Goal: Task Accomplishment & Management: Manage account settings

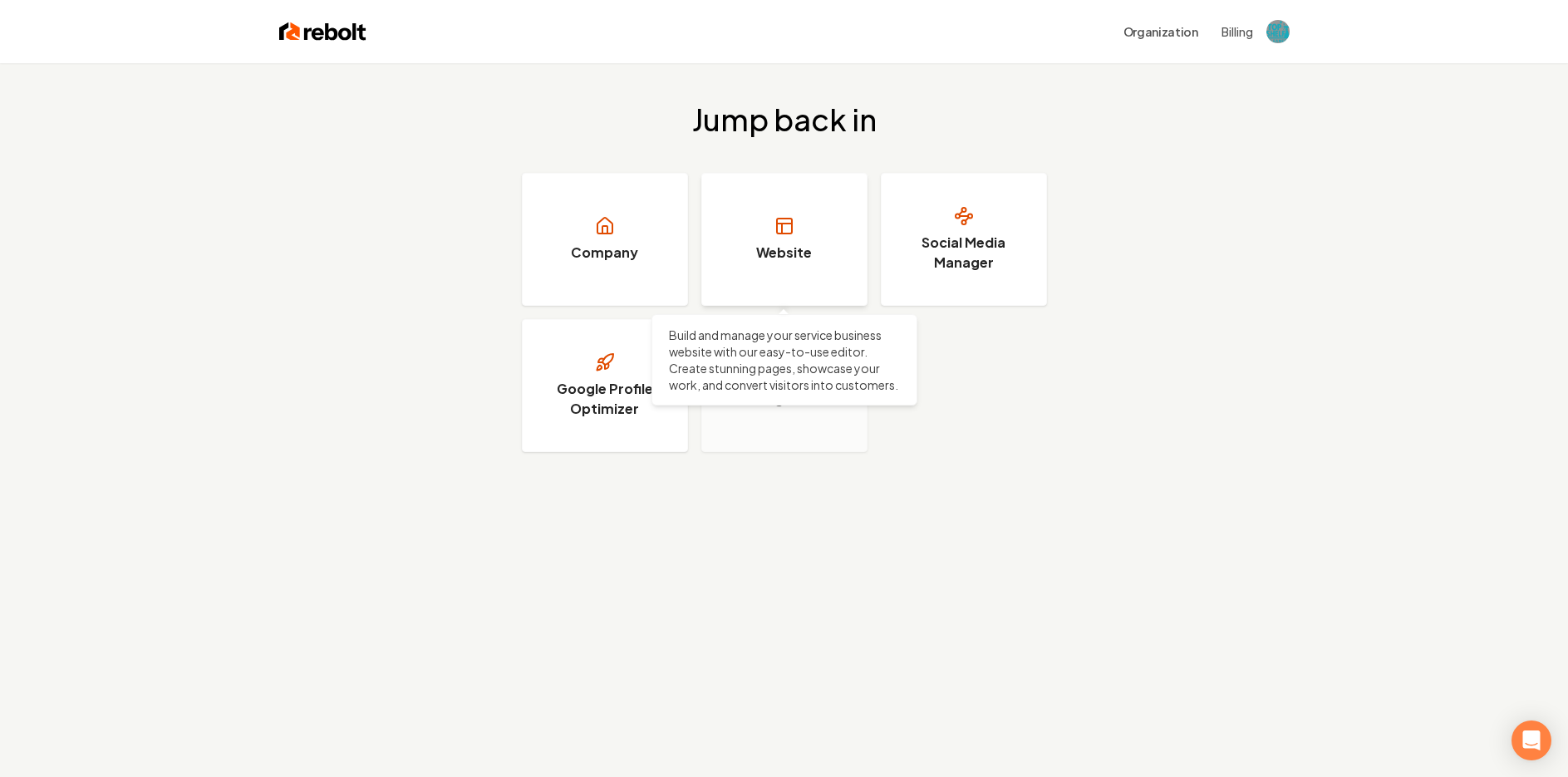
click at [792, 252] on h3 "Website" at bounding box center [784, 252] width 56 height 20
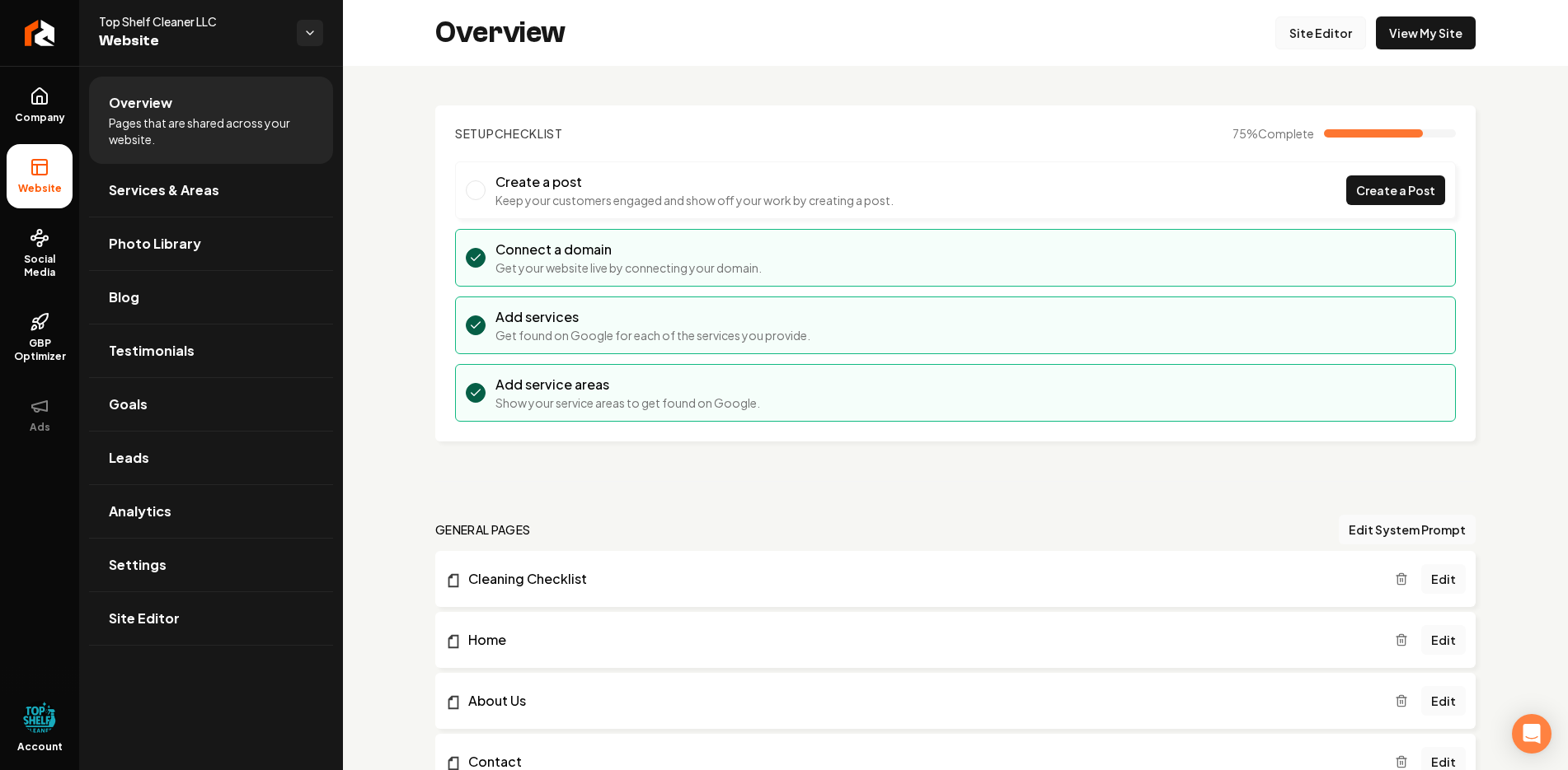
click at [1300, 28] on link "Site Editor" at bounding box center [1320, 33] width 90 height 33
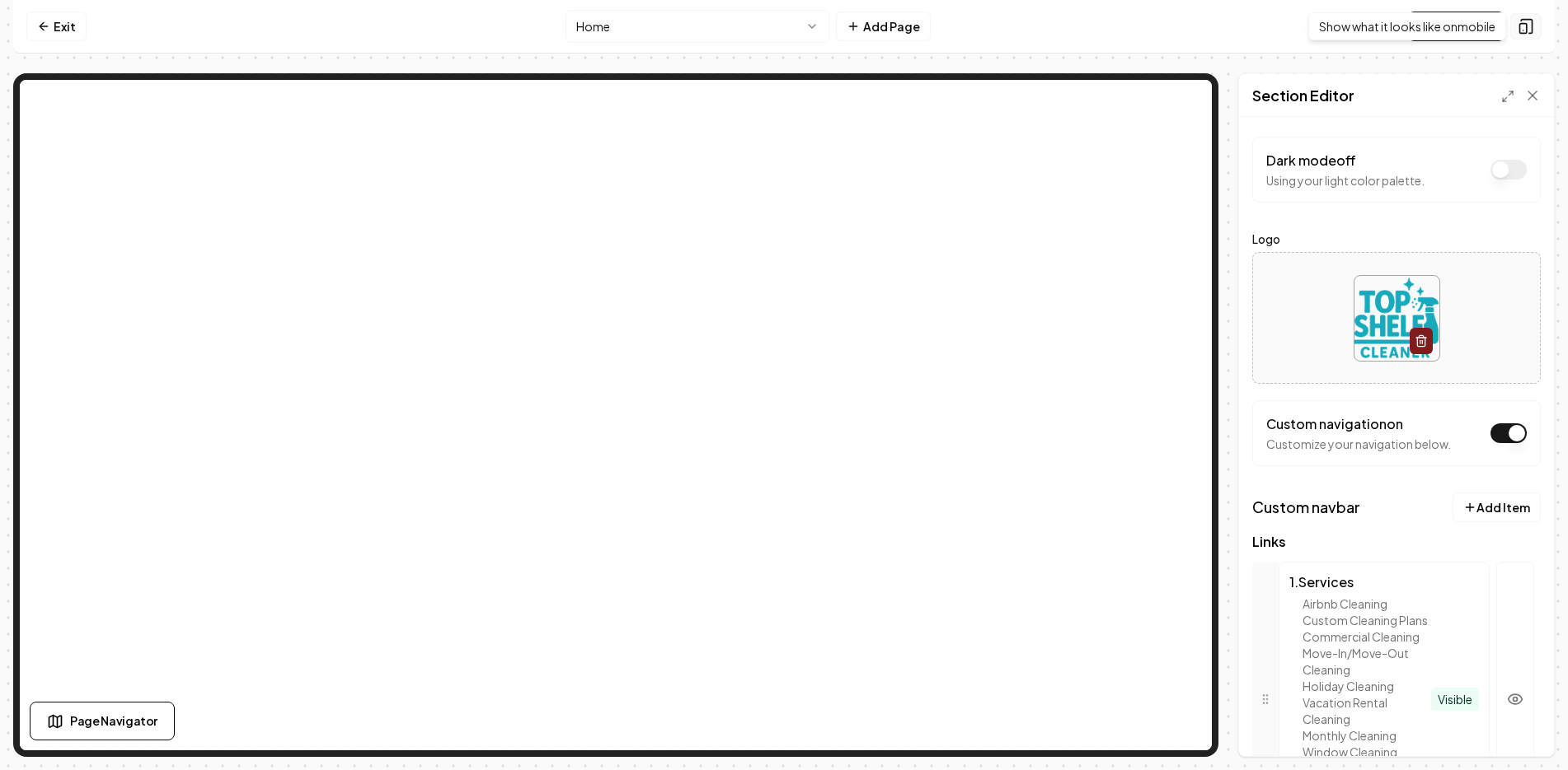
click at [1527, 26] on icon at bounding box center [1525, 26] width 17 height 17
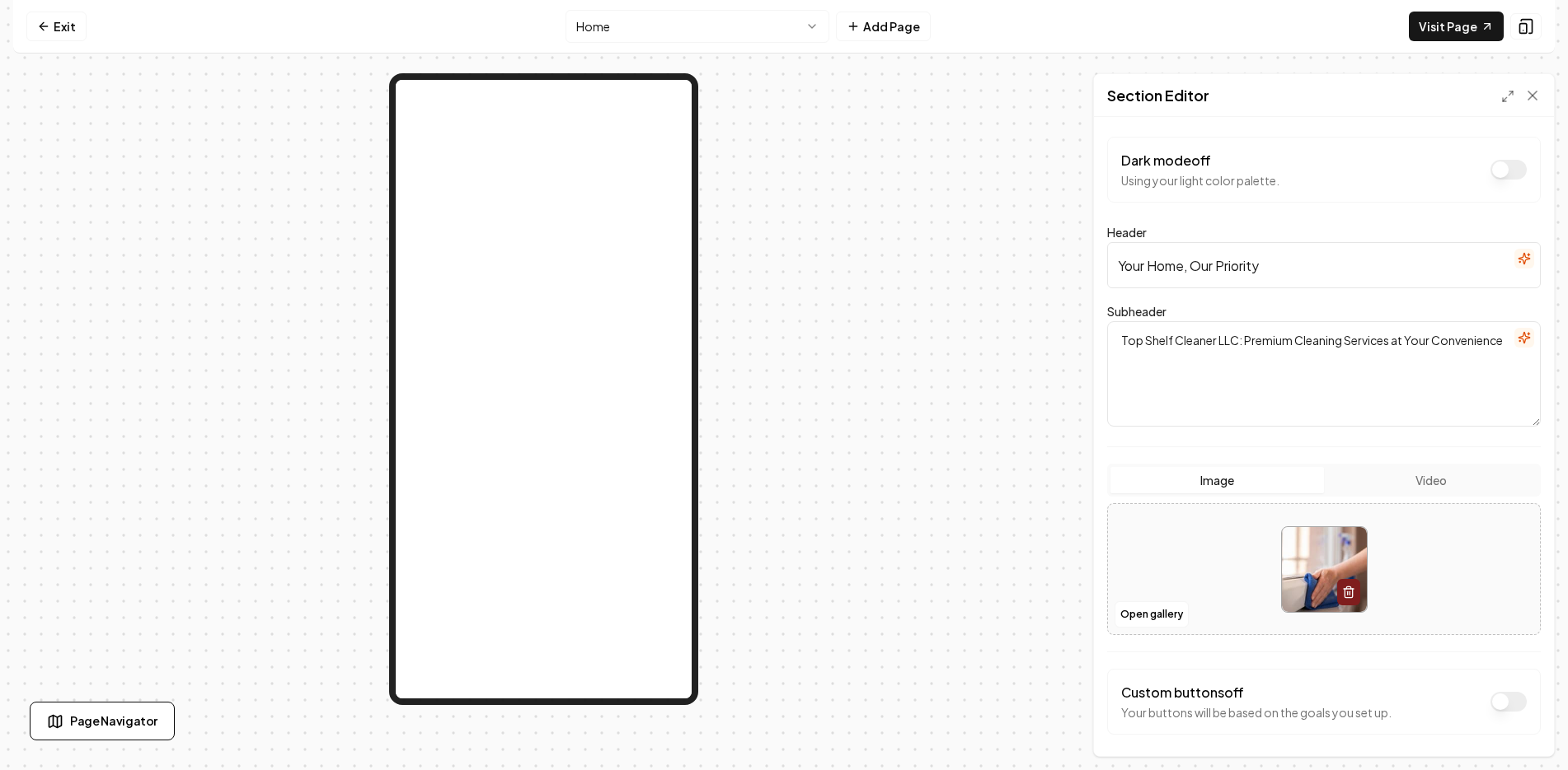
click at [1490, 166] on button "Dark mode off" at bounding box center [1508, 169] width 36 height 19
click at [1513, 170] on button "Dark mode on" at bounding box center [1508, 169] width 36 height 19
click at [813, 568] on div at bounding box center [544, 414] width 1060 height 683
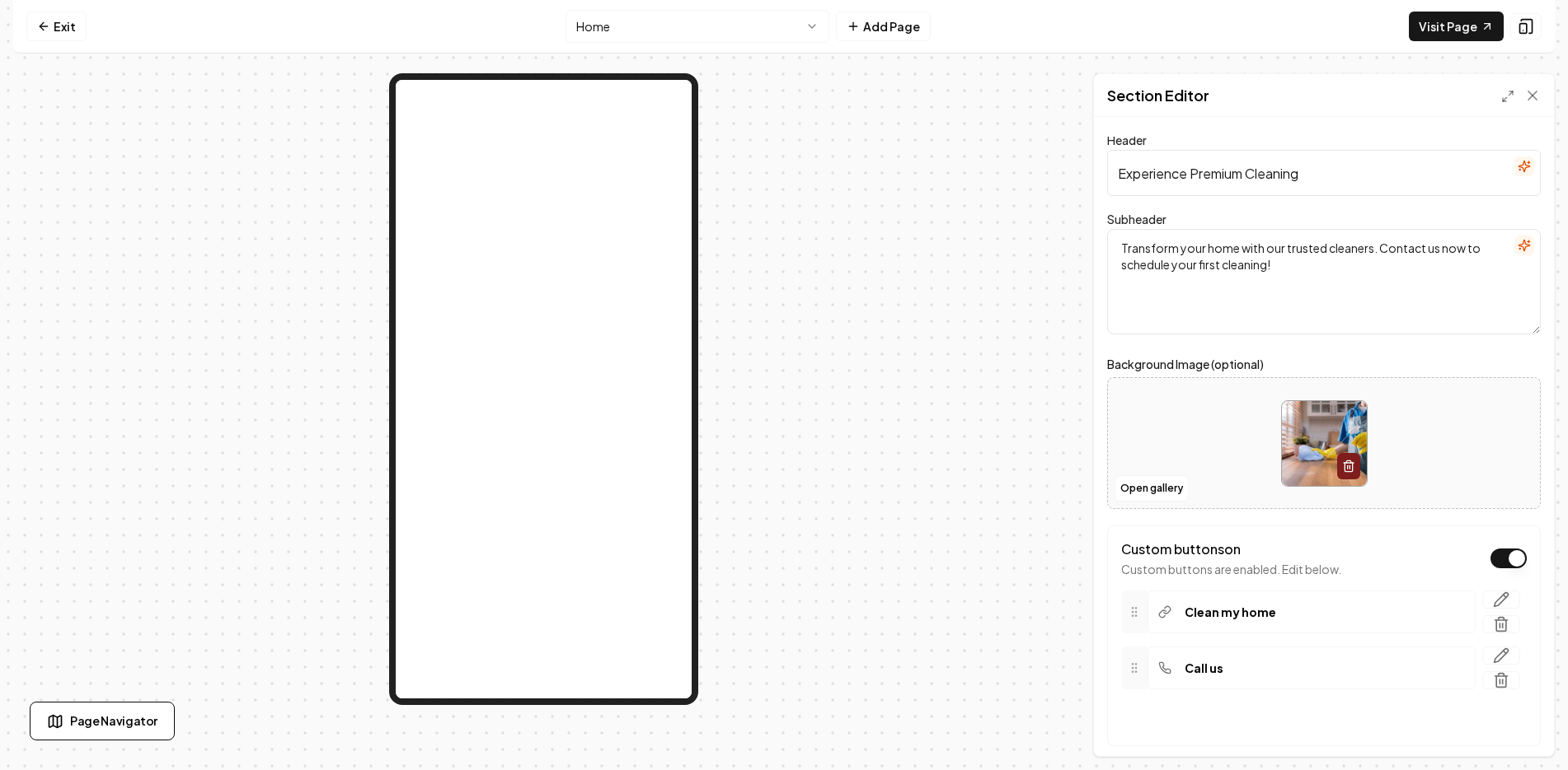
drag, startPoint x: 1482, startPoint y: 623, endPoint x: 853, endPoint y: 77, distance: 832.9
click at [1493, 622] on icon "button" at bounding box center [1501, 624] width 17 height 17
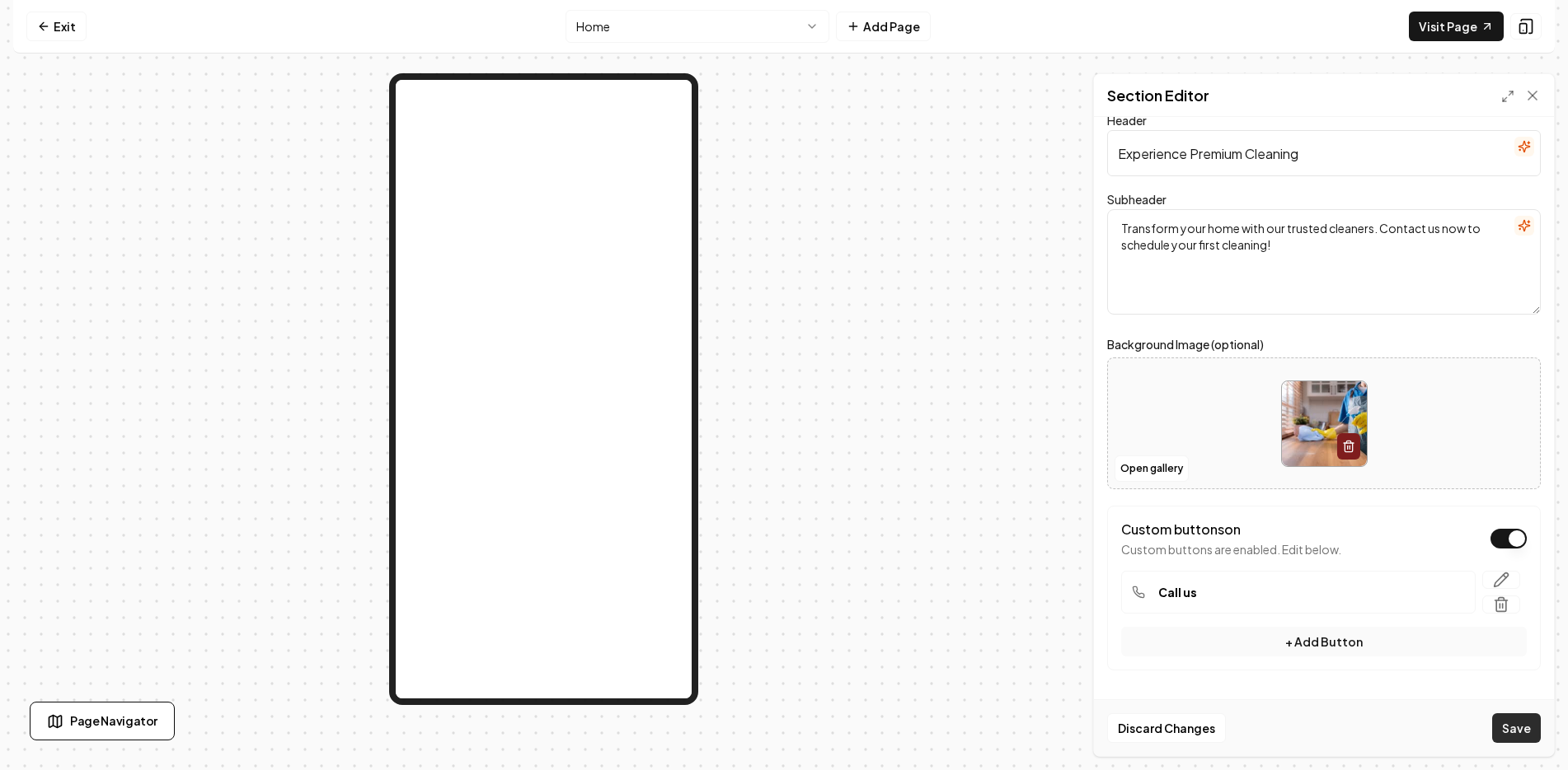
click at [1518, 731] on button "Save" at bounding box center [1516, 728] width 49 height 30
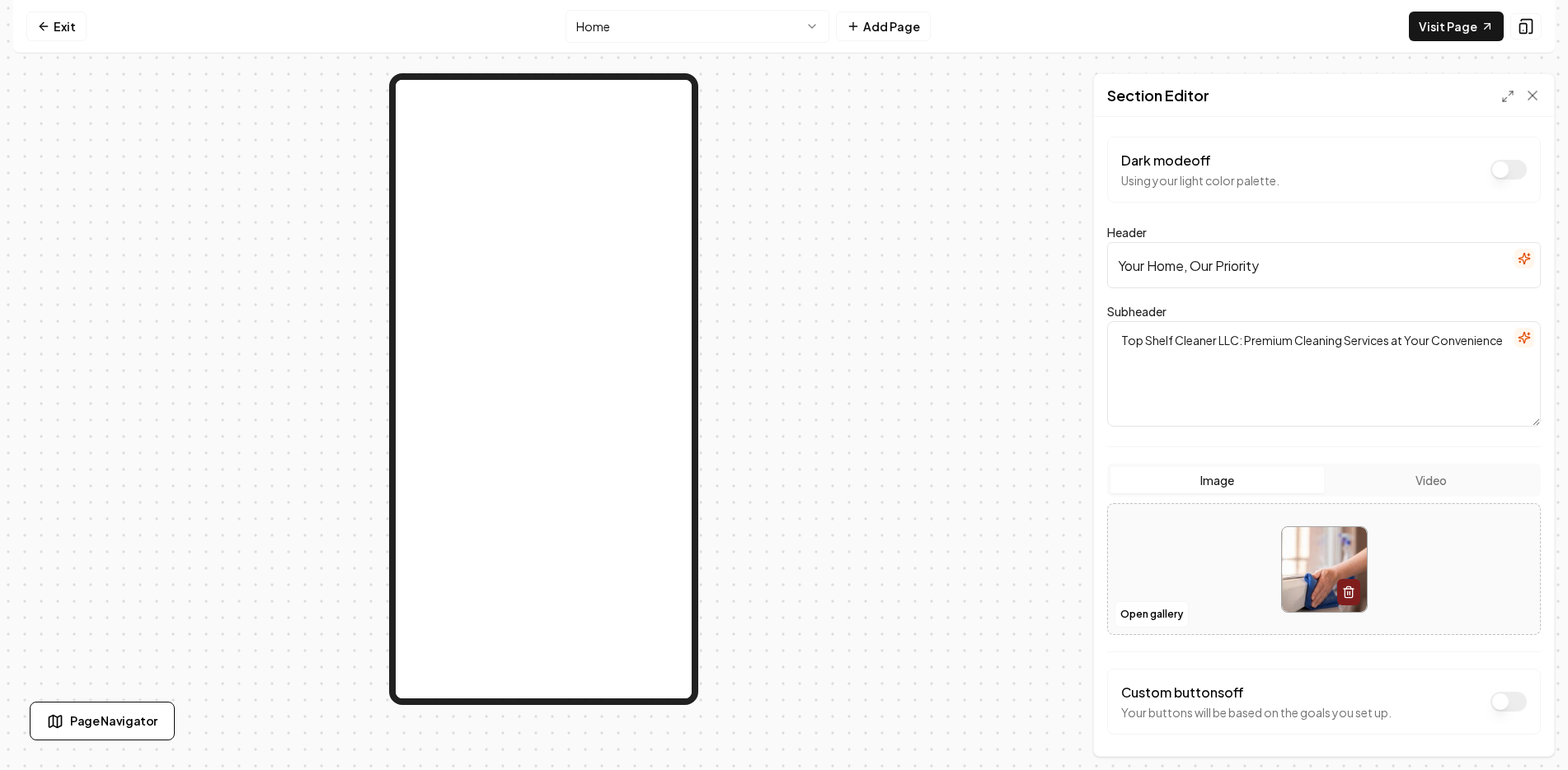
scroll to position [64, 0]
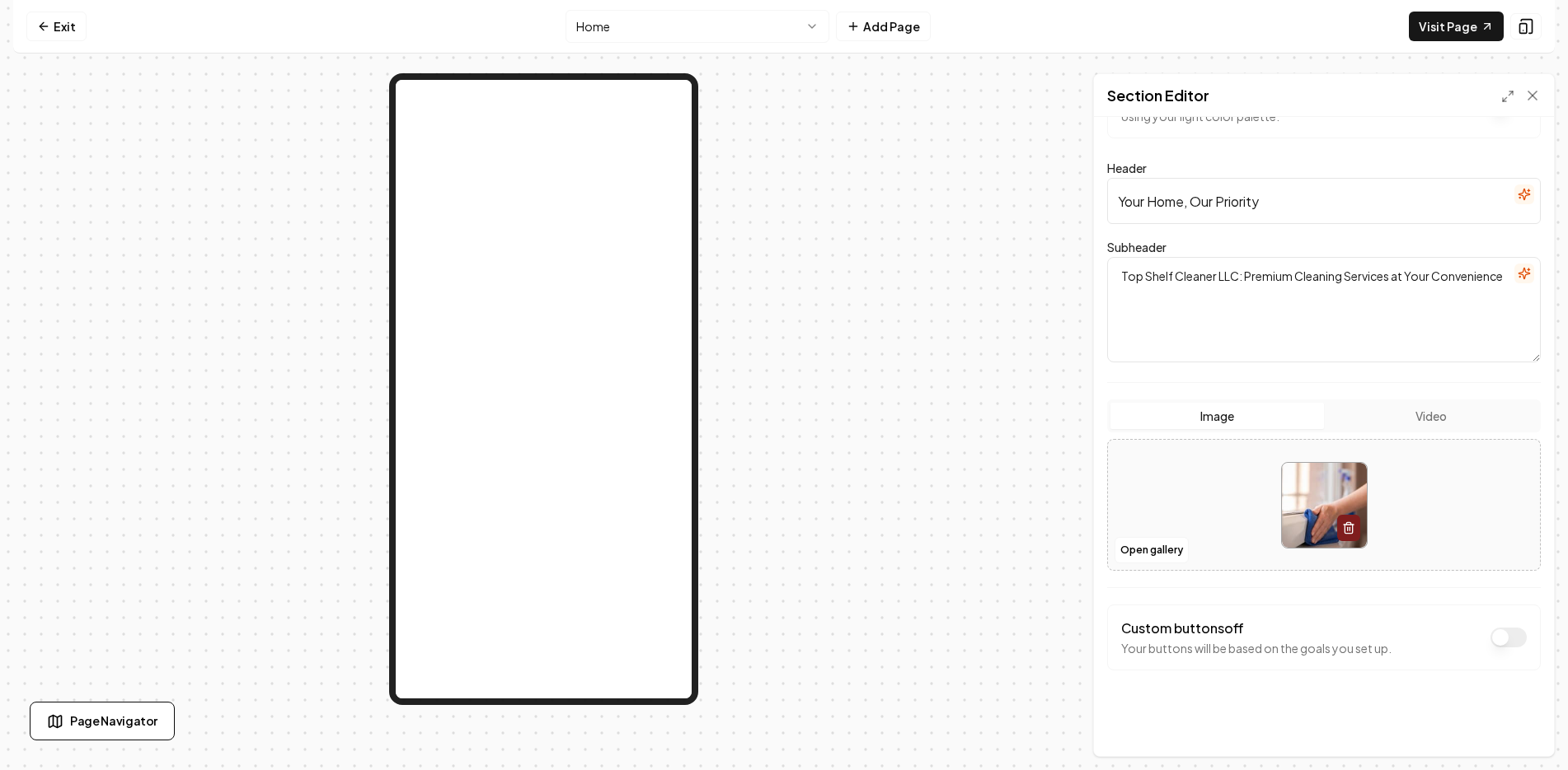
click at [1490, 635] on button "Dark mode off" at bounding box center [1508, 638] width 36 height 19
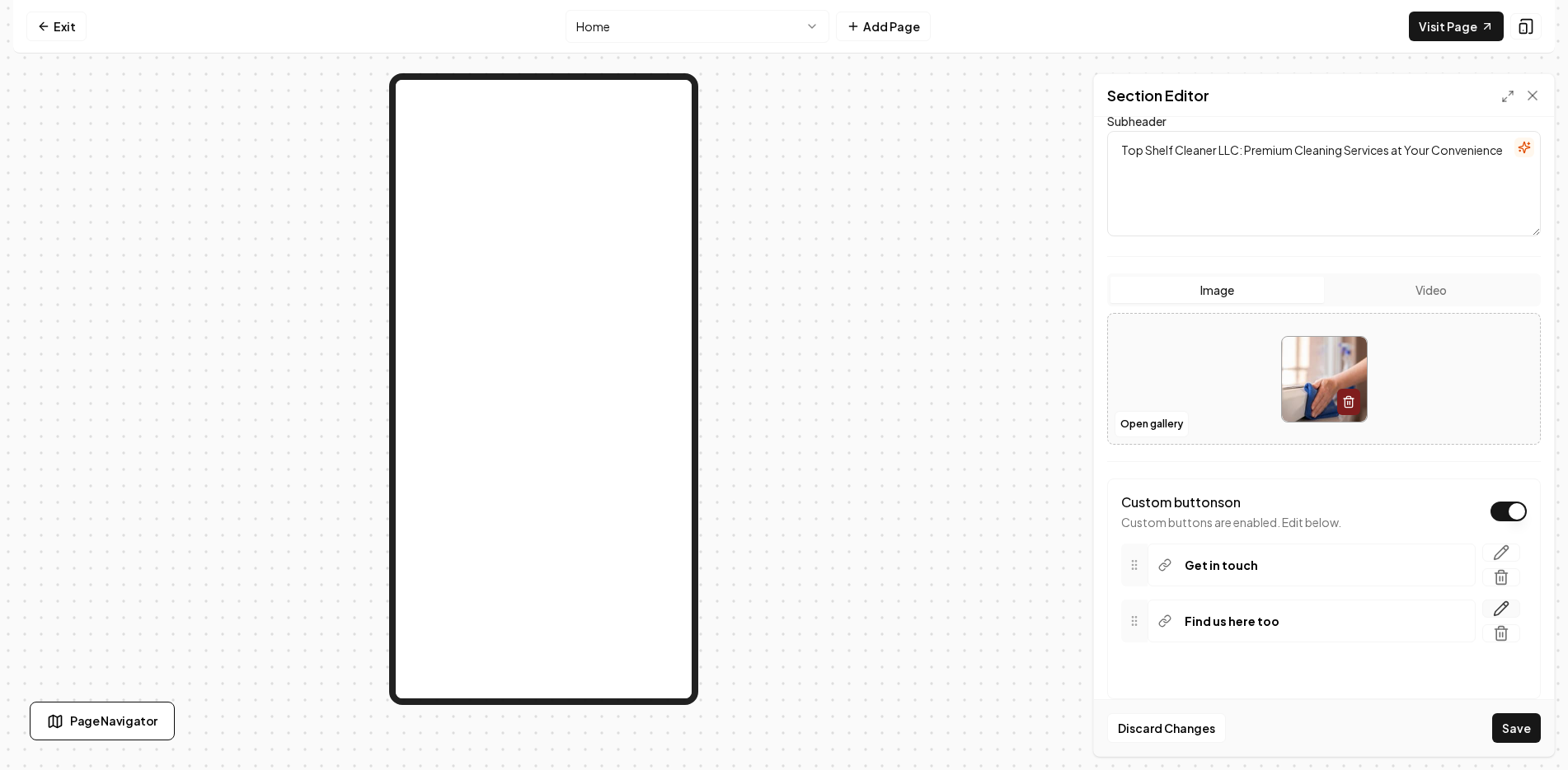
scroll to position [219, 0]
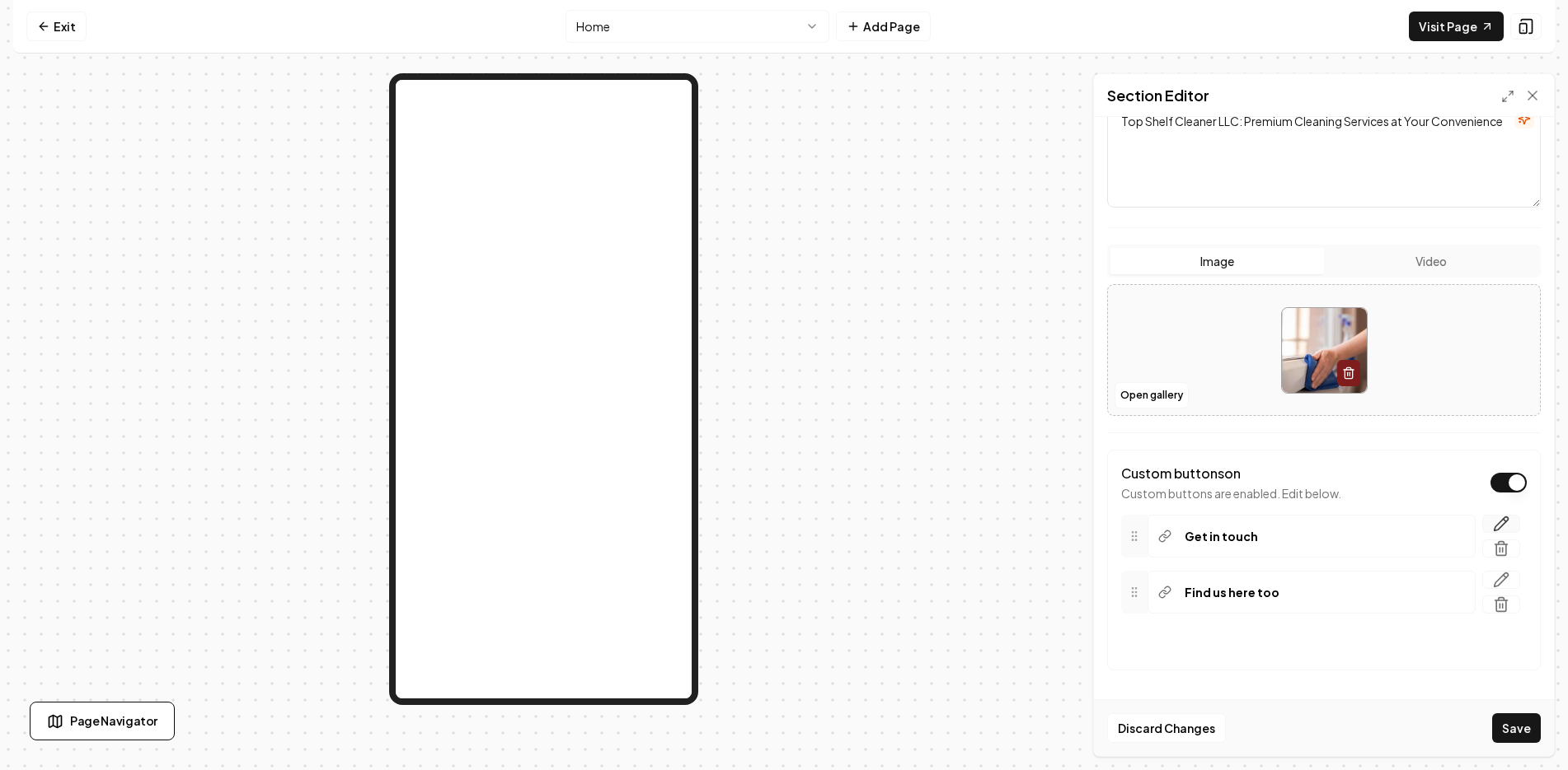
click at [1494, 520] on icon "button" at bounding box center [1501, 523] width 17 height 17
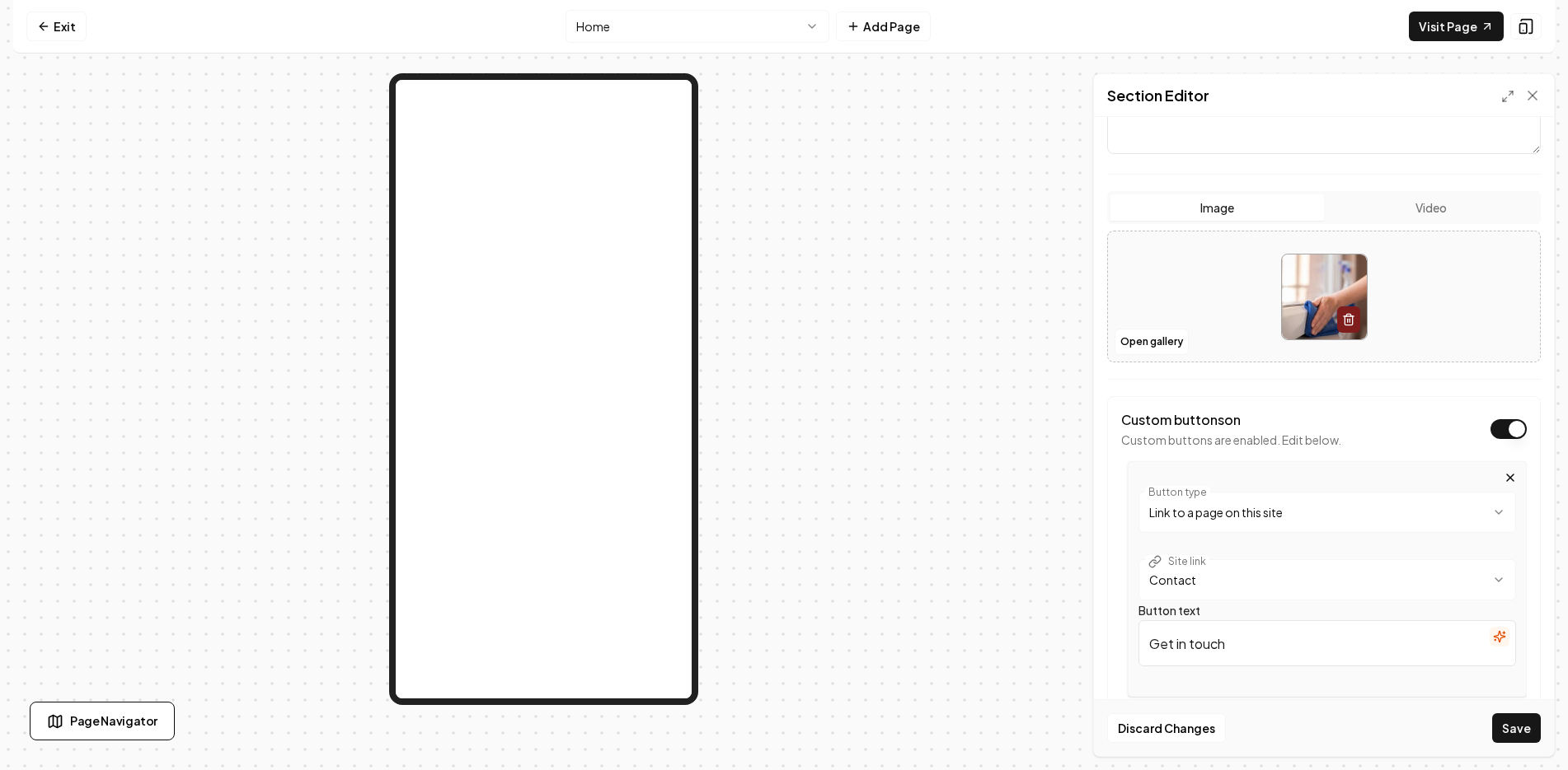
scroll to position [301, 0]
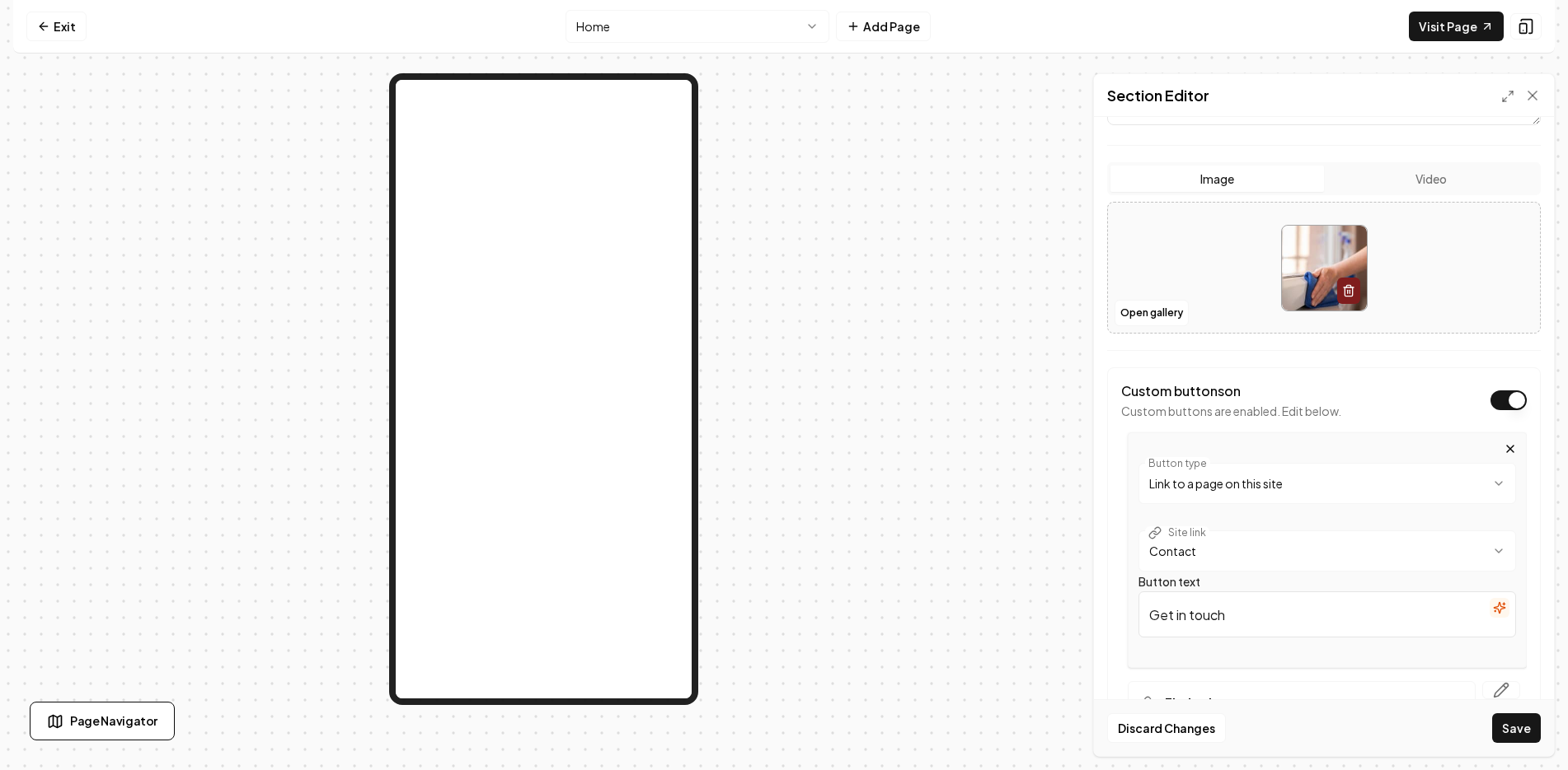
click at [1499, 402] on button "Dark mode off" at bounding box center [1508, 401] width 36 height 19
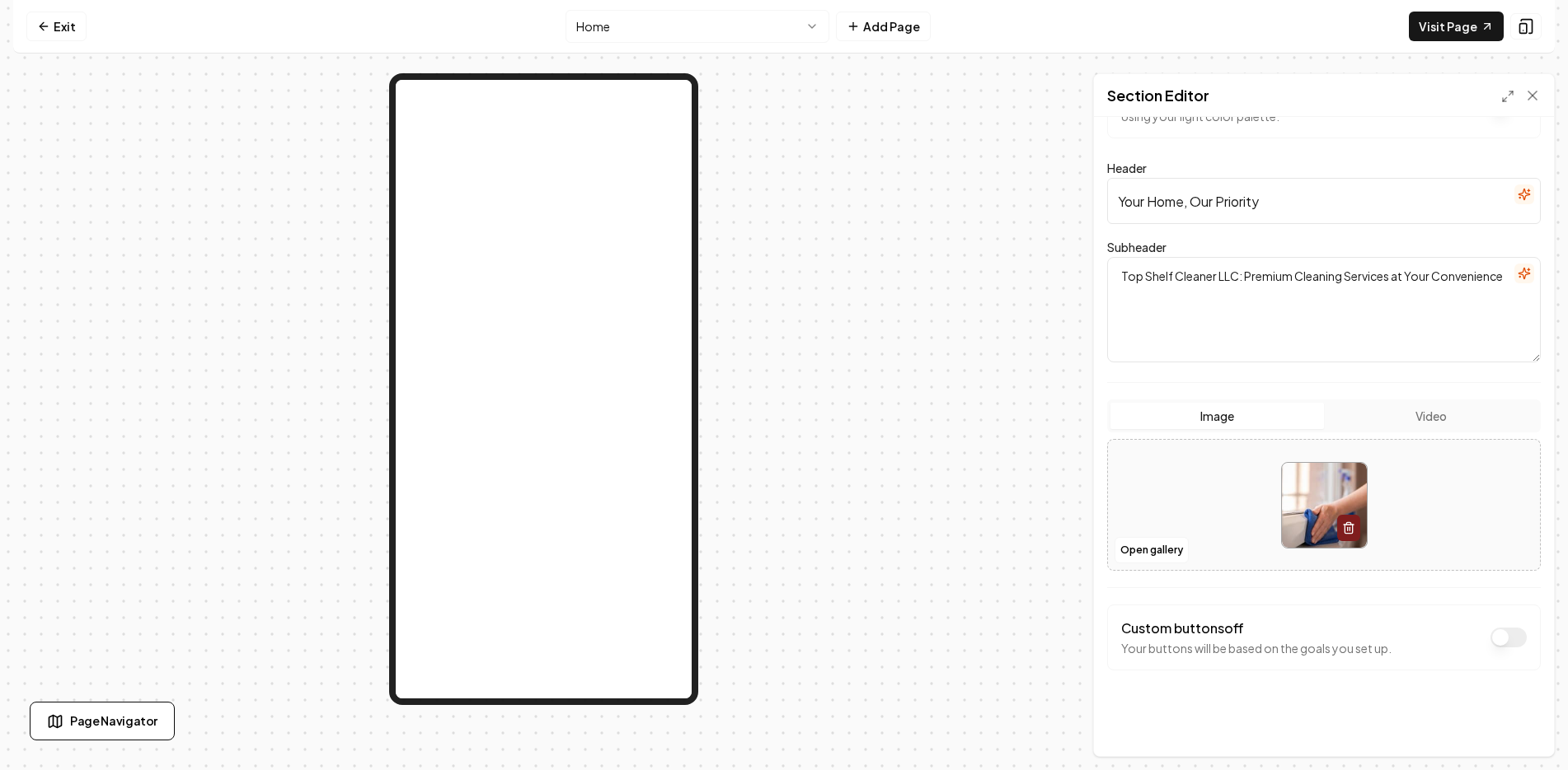
click at [894, 644] on div at bounding box center [544, 414] width 1060 height 683
click at [1526, 26] on rect at bounding box center [1523, 29] width 7 height 10
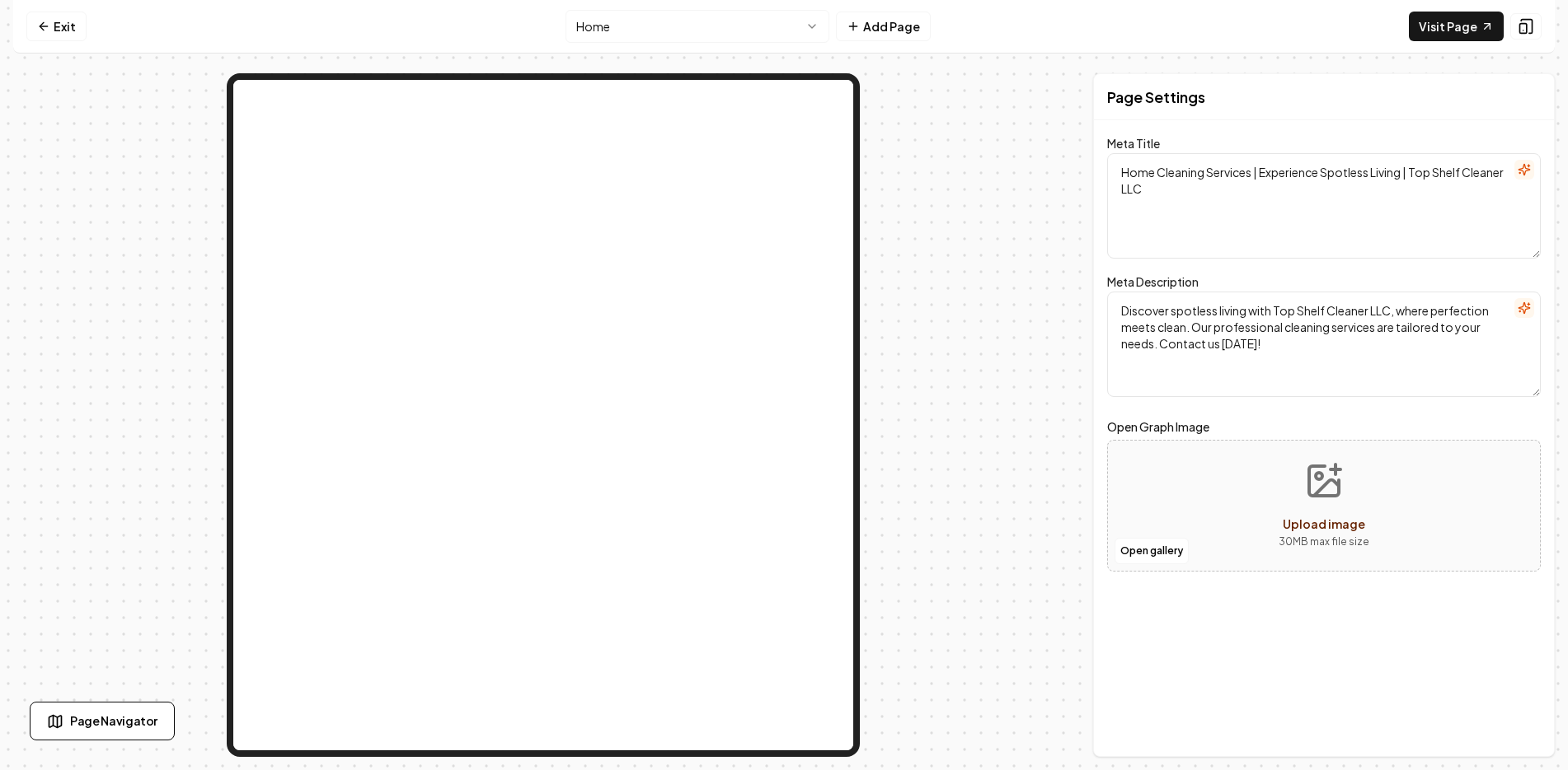
scroll to position [0, 0]
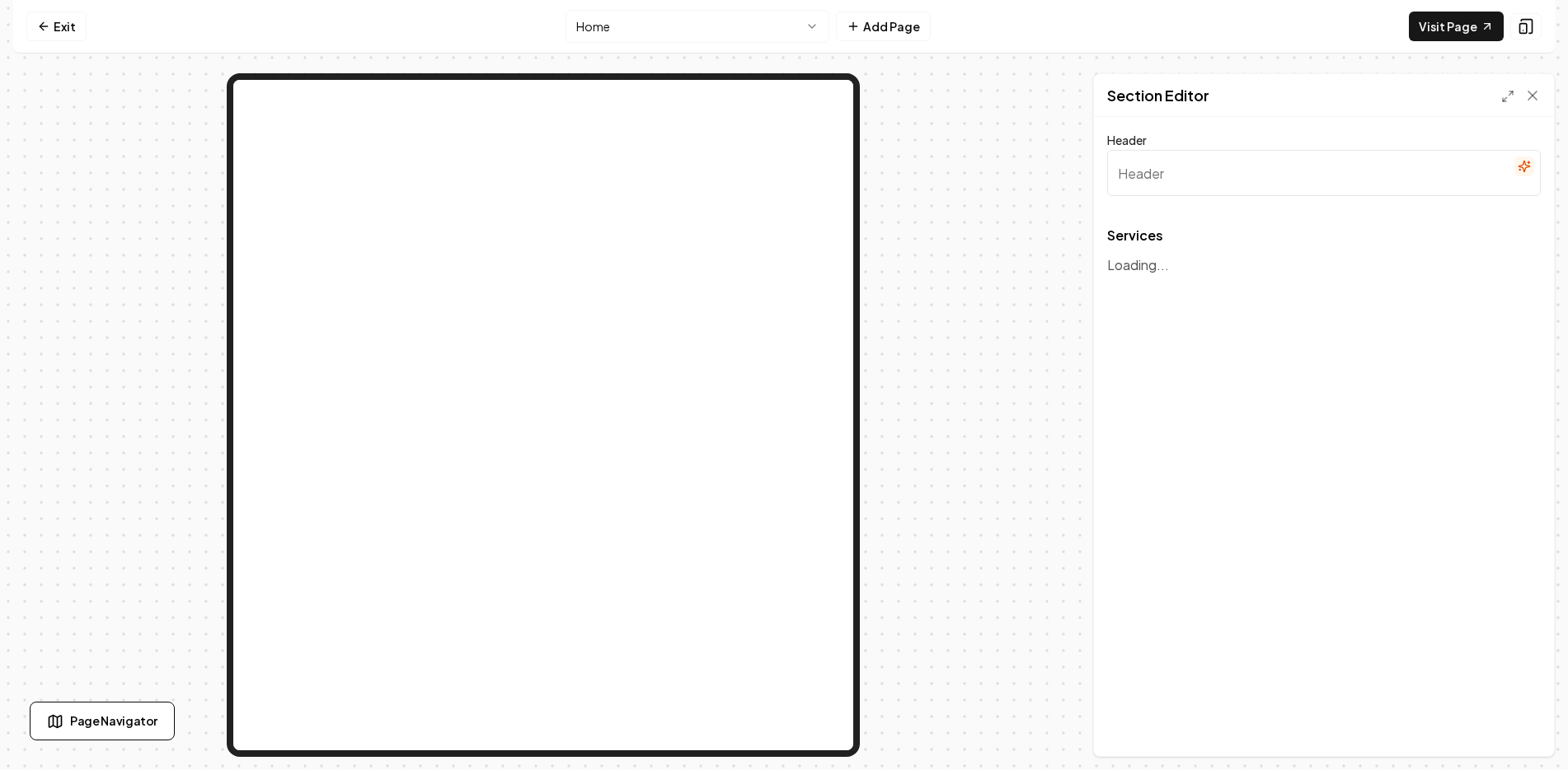
click at [1330, 158] on input "Header" at bounding box center [1324, 172] width 434 height 46
click at [1216, 488] on div "Header Services To pick up a draggable item, press the space bar. While draggin…" at bounding box center [1324, 437] width 460 height 640
type input "Exceptional Residential and Commercial Cleaning Services"
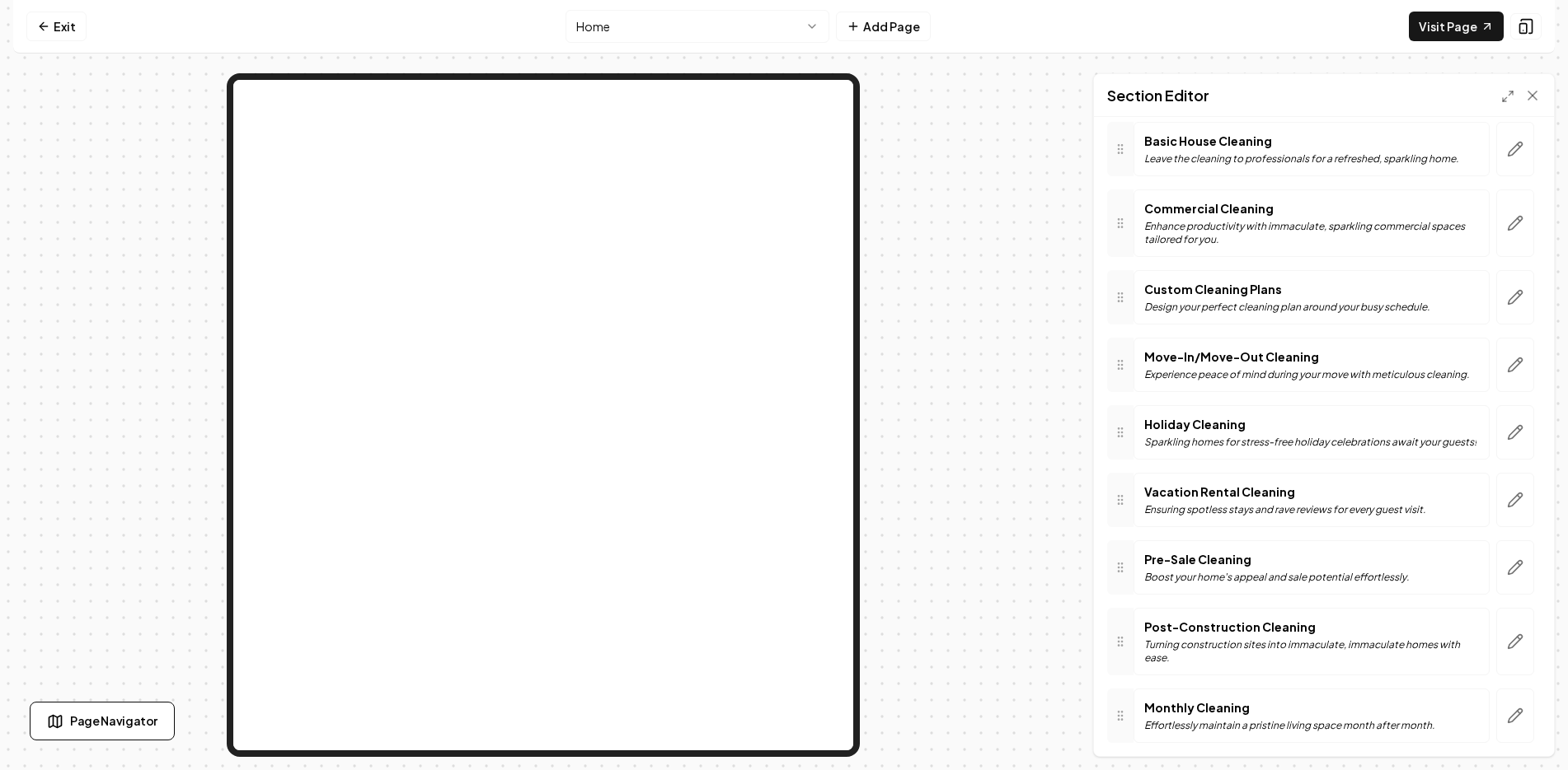
scroll to position [370, 0]
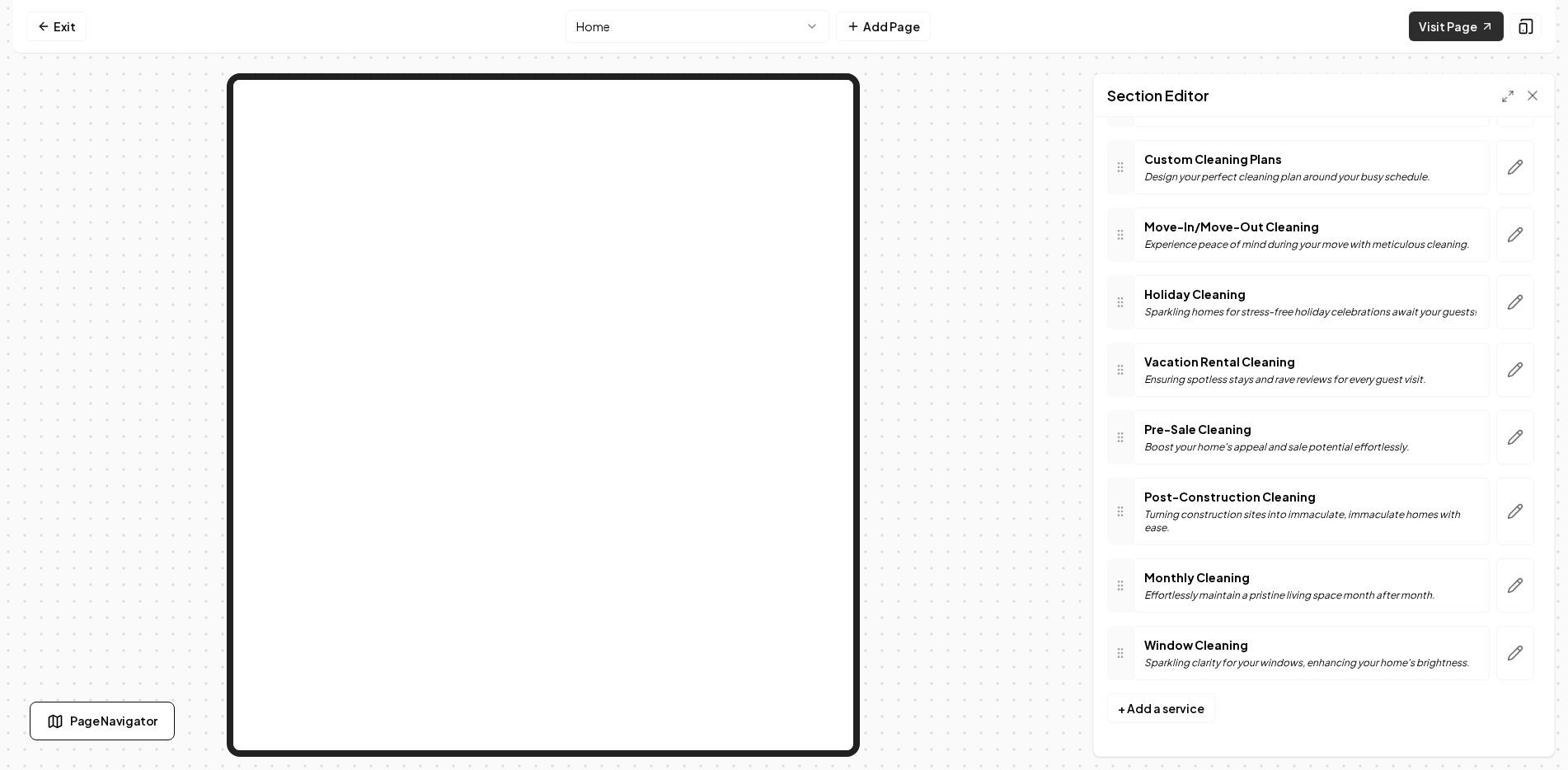
click at [1472, 25] on link "Visit Page" at bounding box center [1455, 26] width 94 height 30
click at [40, 19] on icon at bounding box center [44, 26] width 14 height 14
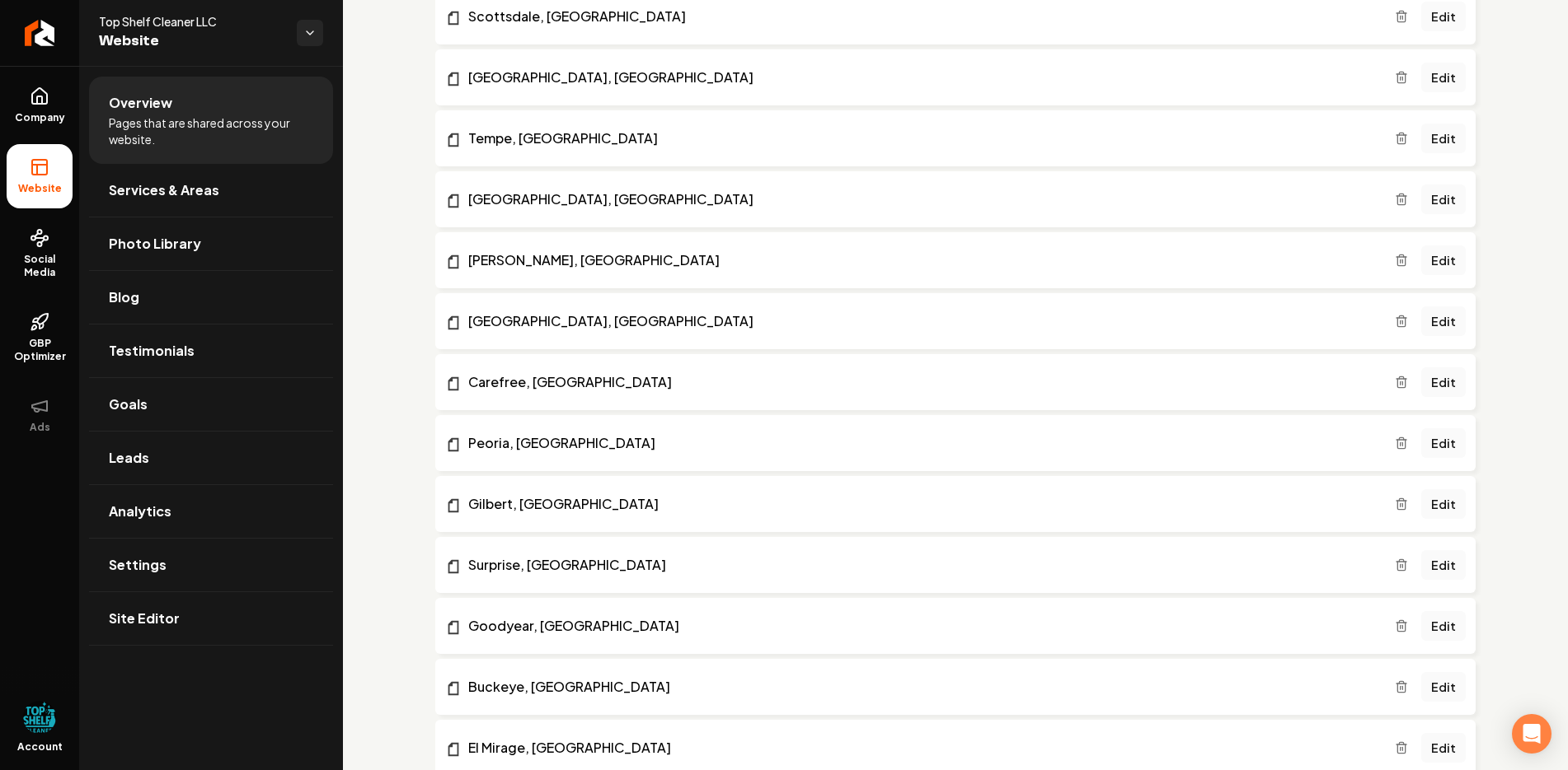
scroll to position [2486, 0]
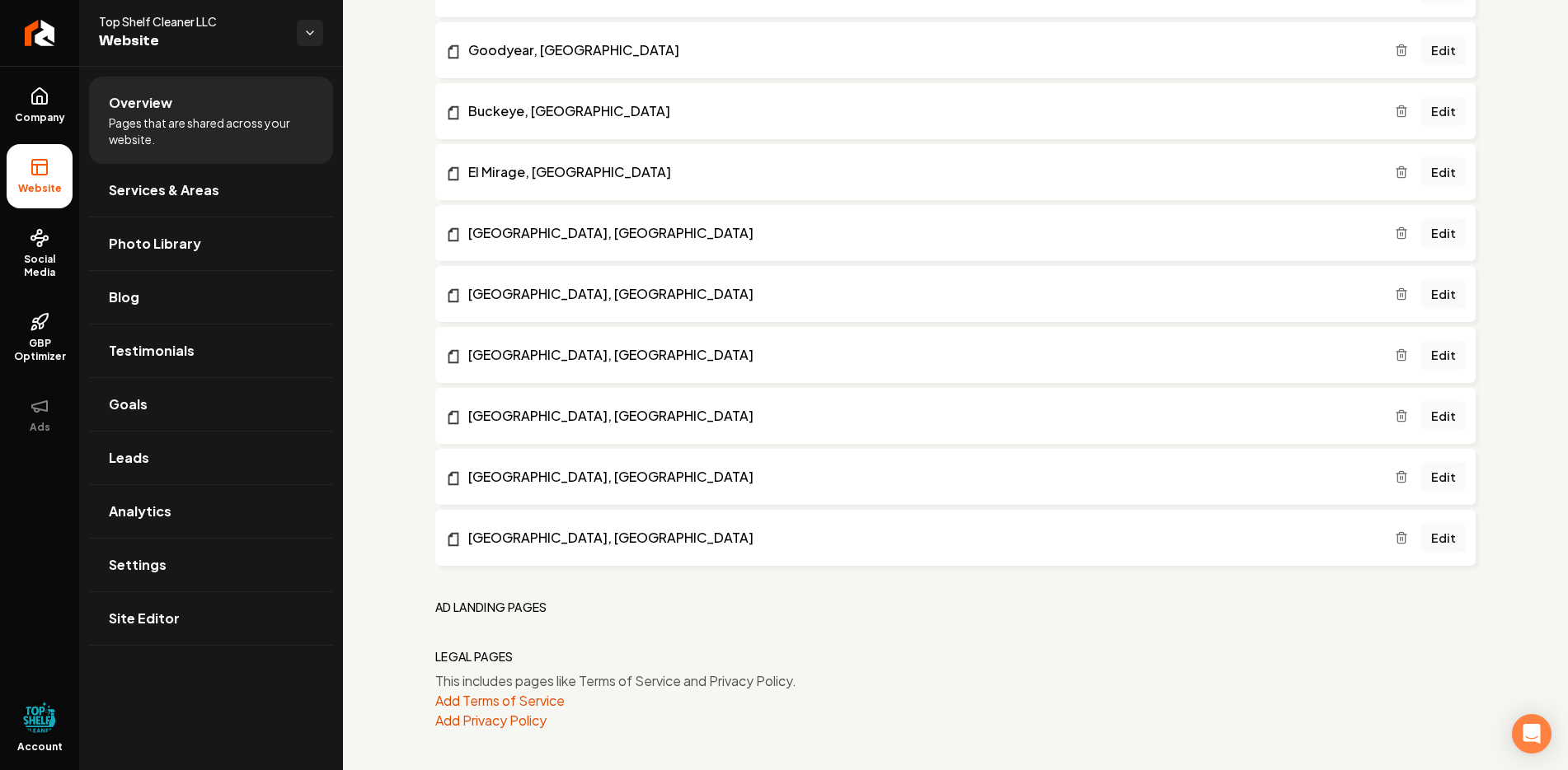
click at [494, 611] on h2 "Ad landing pages" at bounding box center [490, 607] width 112 height 17
click at [490, 610] on h2 "Ad landing pages" at bounding box center [490, 607] width 112 height 17
